Goal: Navigation & Orientation: Find specific page/section

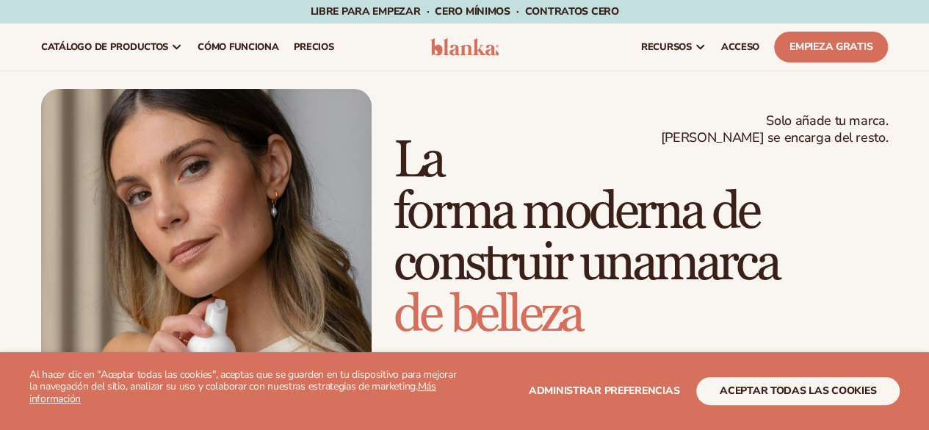
click at [292, 262] on img at bounding box center [206, 297] width 331 height 416
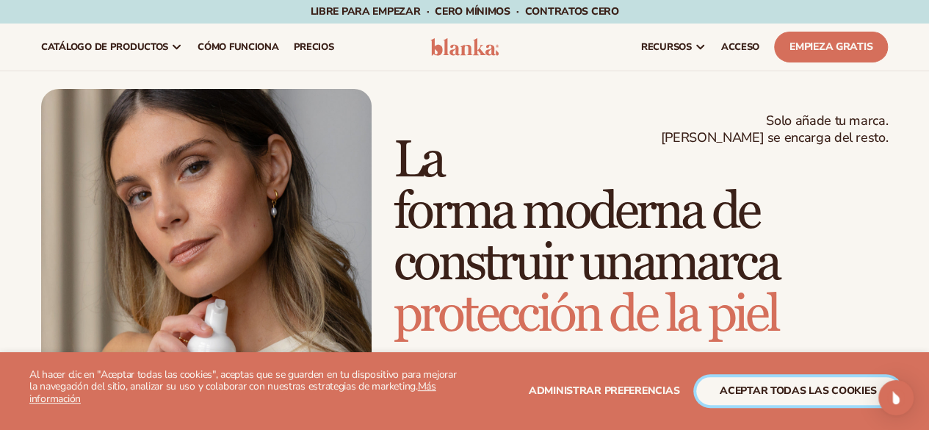
click at [751, 395] on font "aceptar todas las cookies" at bounding box center [798, 390] width 156 height 14
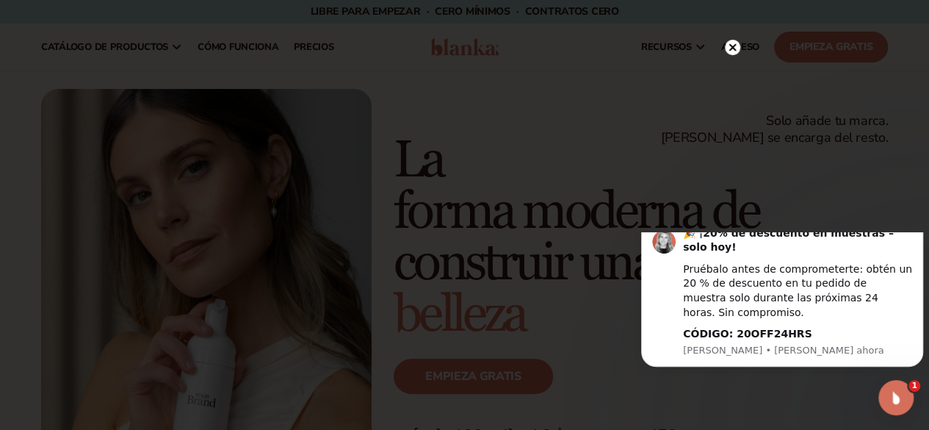
click at [915, 231] on button "Descartar notificación" at bounding box center [918, 221] width 19 height 19
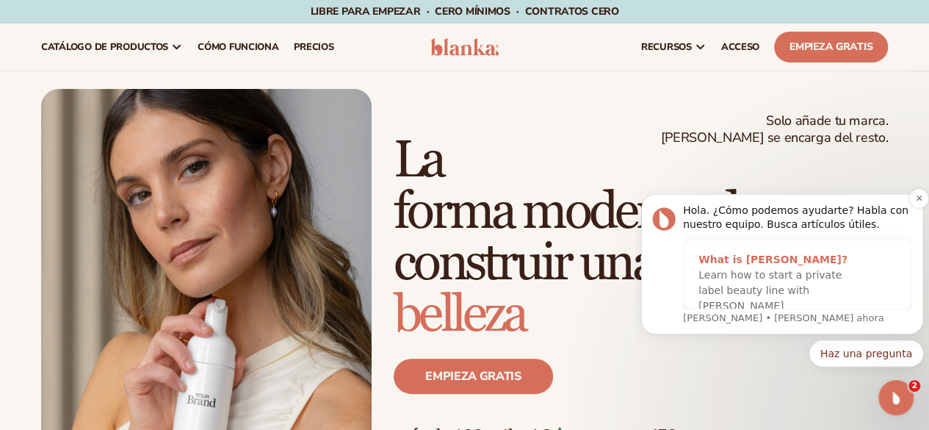
click at [770, 273] on span "Learn how to start a private label beauty line with Blanka" at bounding box center [770, 290] width 143 height 43
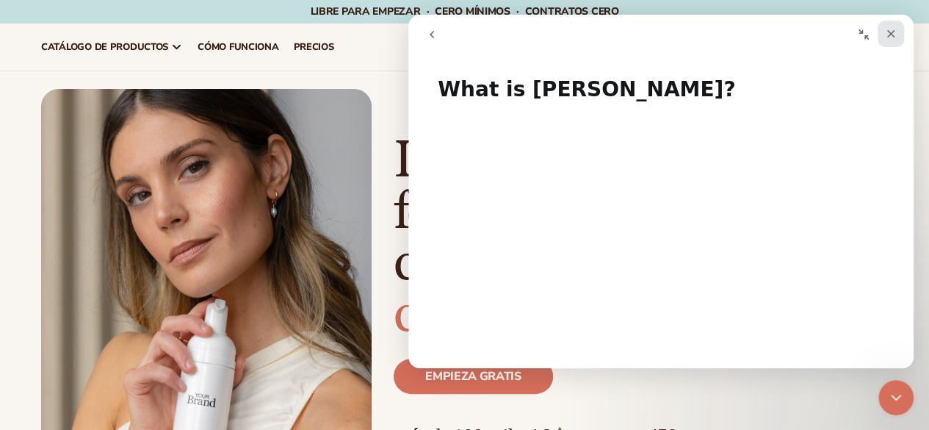
click at [897, 30] on div "Close" at bounding box center [891, 34] width 26 height 26
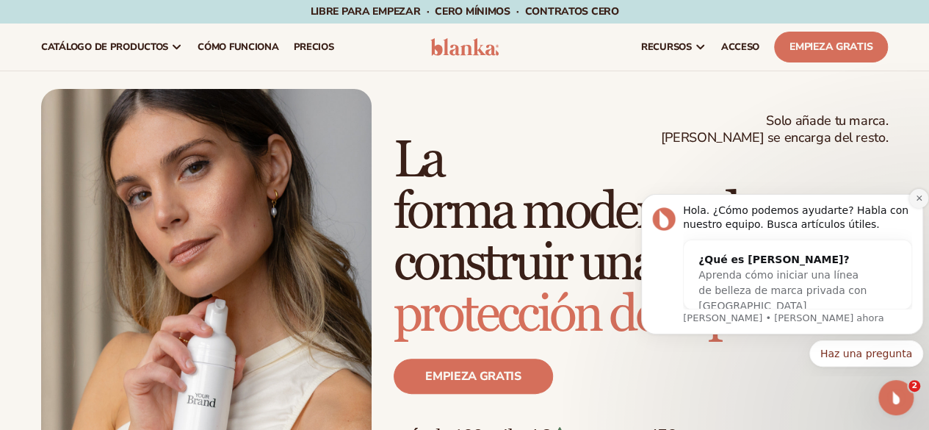
click at [914, 203] on button "Descartar notificación" at bounding box center [918, 198] width 19 height 19
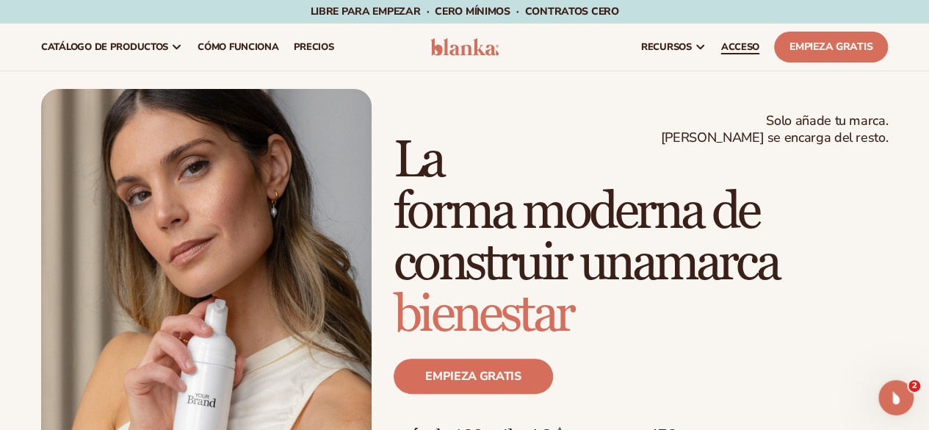
click at [739, 49] on font "ACCESO" at bounding box center [740, 46] width 38 height 13
